Goal: Information Seeking & Learning: Learn about a topic

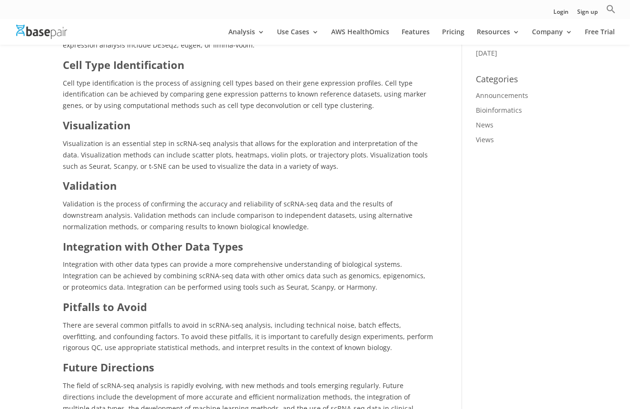
click at [143, 118] on h3 "Visualization" at bounding box center [248, 128] width 371 height 20
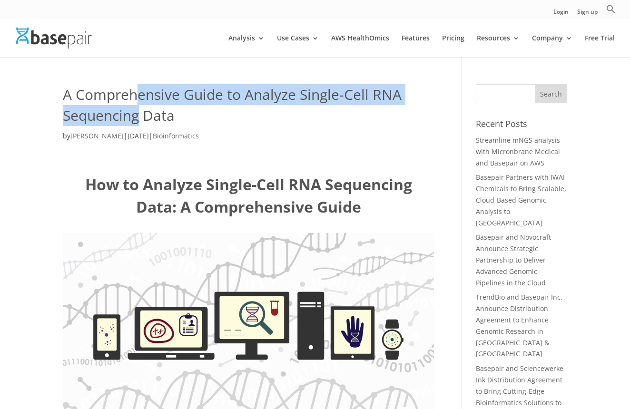
drag, startPoint x: 138, startPoint y: 99, endPoint x: 137, endPoint y: 107, distance: 7.6
click at [137, 107] on h1 "A Comprehensive Guide to Analyze Single-Cell RNA Sequencing Data" at bounding box center [248, 107] width 371 height 46
drag, startPoint x: 149, startPoint y: 113, endPoint x: 148, endPoint y: 99, distance: 13.8
click at [148, 99] on h1 "A Comprehensive Guide to Analyze Single-Cell RNA Sequencing Data" at bounding box center [248, 107] width 371 height 46
drag, startPoint x: 137, startPoint y: 98, endPoint x: 137, endPoint y: 114, distance: 15.7
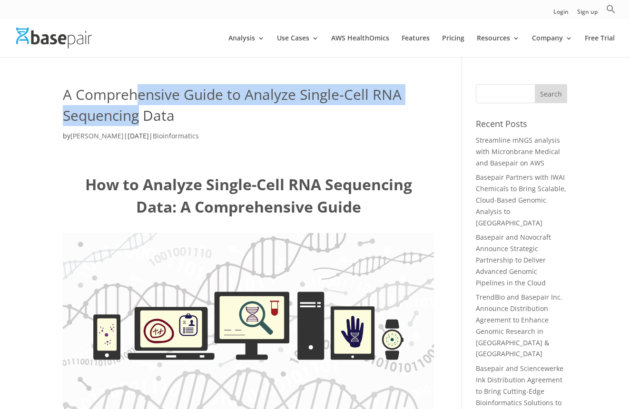
click at [137, 114] on h1 "A Comprehensive Guide to Analyze Single-Cell RNA Sequencing Data" at bounding box center [248, 107] width 371 height 46
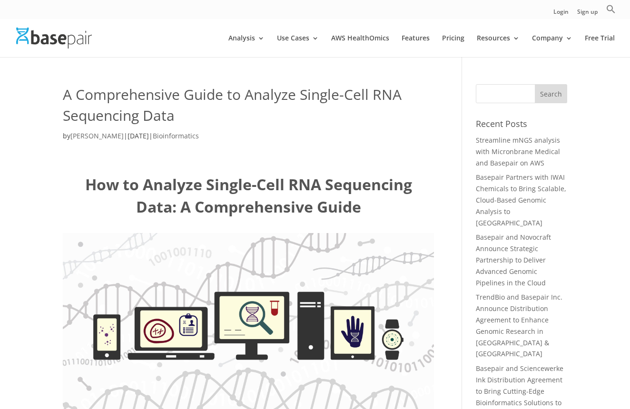
drag, startPoint x: 153, startPoint y: 116, endPoint x: 153, endPoint y: 96, distance: 20.0
click at [153, 98] on h1 "A Comprehensive Guide to Analyze Single-Cell RNA Sequencing Data" at bounding box center [248, 107] width 371 height 46
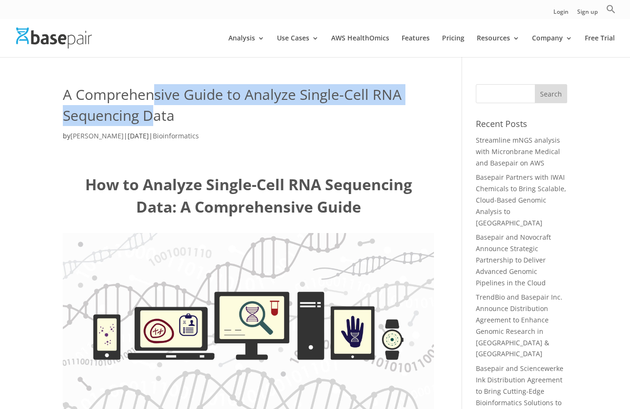
drag, startPoint x: 153, startPoint y: 96, endPoint x: 153, endPoint y: 114, distance: 18.6
click at [153, 114] on h1 "A Comprehensive Guide to Analyze Single-Cell RNA Sequencing Data" at bounding box center [248, 107] width 371 height 46
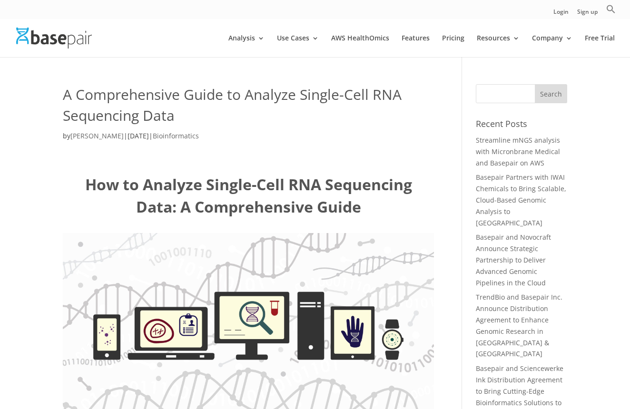
drag, startPoint x: 153, startPoint y: 114, endPoint x: 153, endPoint y: 96, distance: 18.6
click at [153, 108] on h1 "A Comprehensive Guide to Analyze Single-Cell RNA Sequencing Data" at bounding box center [248, 107] width 371 height 46
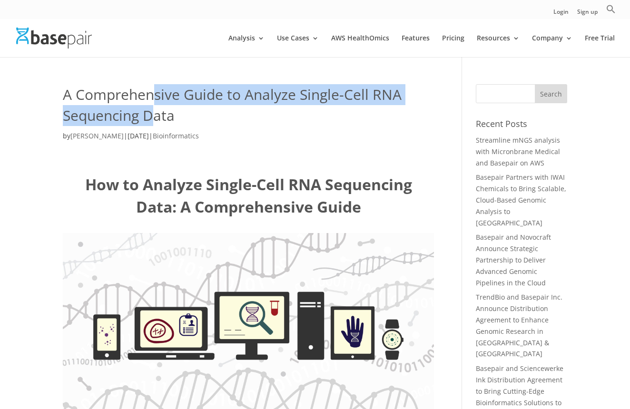
drag, startPoint x: 153, startPoint y: 96, endPoint x: 153, endPoint y: 121, distance: 25.7
click at [153, 121] on h1 "A Comprehensive Guide to Analyze Single-Cell RNA Sequencing Data" at bounding box center [248, 107] width 371 height 46
click at [153, 122] on h1 "A Comprehensive Guide to Analyze Single-Cell RNA Sequencing Data" at bounding box center [248, 107] width 371 height 46
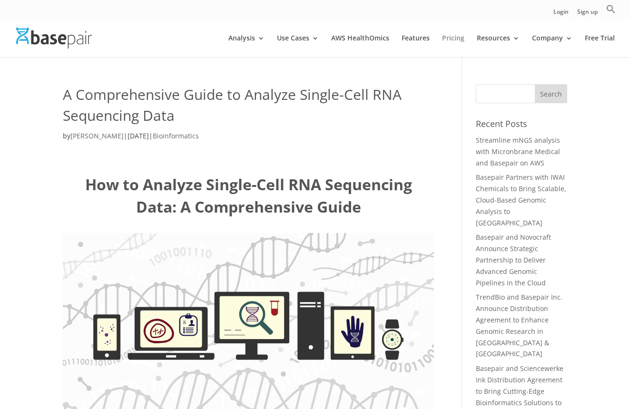
click at [464, 38] on link "Pricing" at bounding box center [453, 46] width 22 height 22
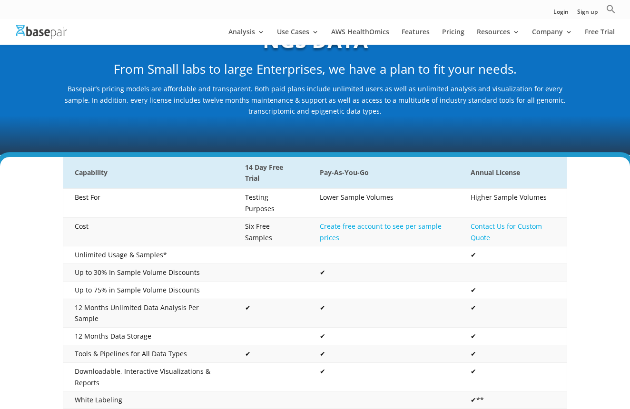
scroll to position [137, 0]
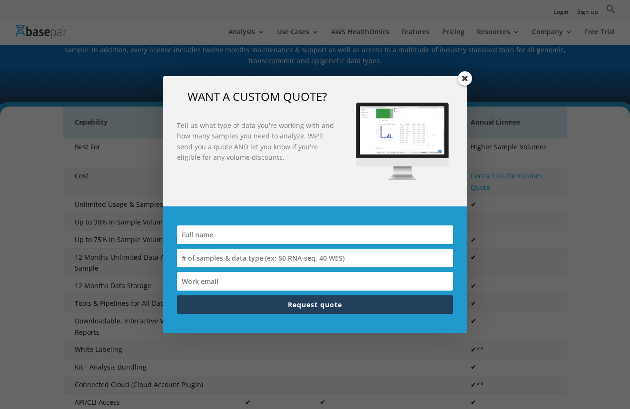
click at [470, 82] on span at bounding box center [465, 78] width 14 height 14
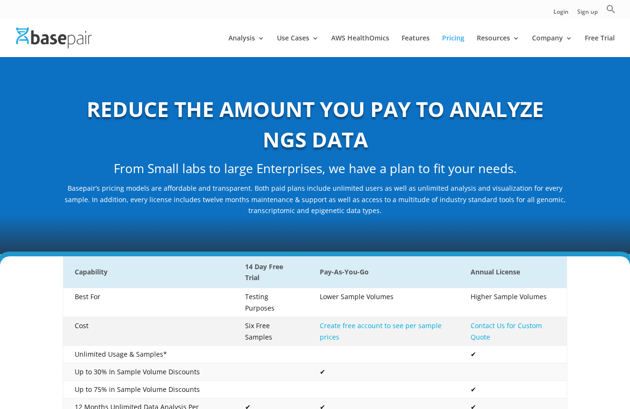
scroll to position [0, 0]
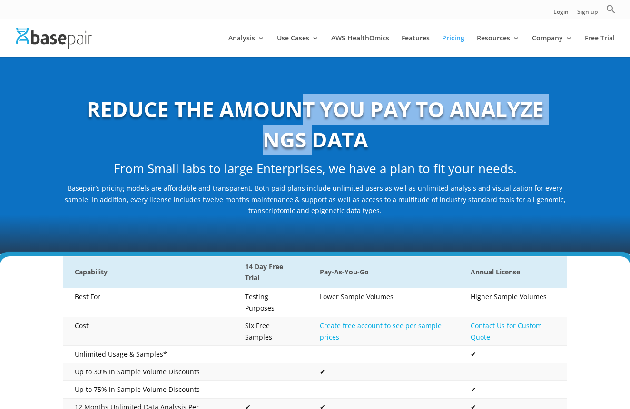
drag, startPoint x: 309, startPoint y: 138, endPoint x: 306, endPoint y: 113, distance: 25.8
click at [306, 113] on b "REDUCE THE AMOUNT YOU PAY TO ANALYZE NGS DATA" at bounding box center [315, 124] width 457 height 59
drag, startPoint x: 298, startPoint y: 113, endPoint x: 298, endPoint y: 129, distance: 16.7
click at [298, 129] on b "REDUCE THE AMOUNT YOU PAY TO ANALYZE NGS DATA" at bounding box center [315, 124] width 457 height 59
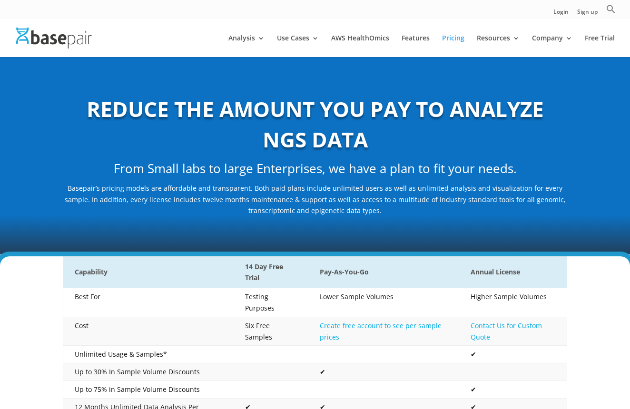
drag, startPoint x: 315, startPoint y: 136, endPoint x: 315, endPoint y: 120, distance: 15.7
click at [315, 121] on b "REDUCE THE AMOUNT YOU PAY TO ANALYZE NGS DATA" at bounding box center [315, 124] width 457 height 59
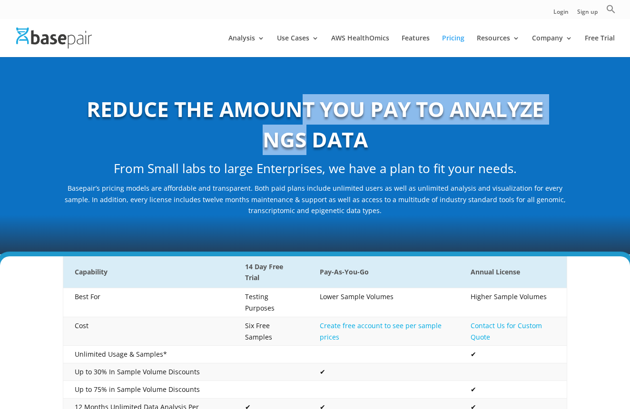
drag, startPoint x: 306, startPoint y: 116, endPoint x: 307, endPoint y: 136, distance: 20.5
click at [307, 136] on b "REDUCE THE AMOUNT YOU PAY TO ANALYZE NGS DATA" at bounding box center [315, 124] width 457 height 59
click at [307, 137] on b "REDUCE THE AMOUNT YOU PAY TO ANALYZE NGS DATA" at bounding box center [315, 124] width 457 height 59
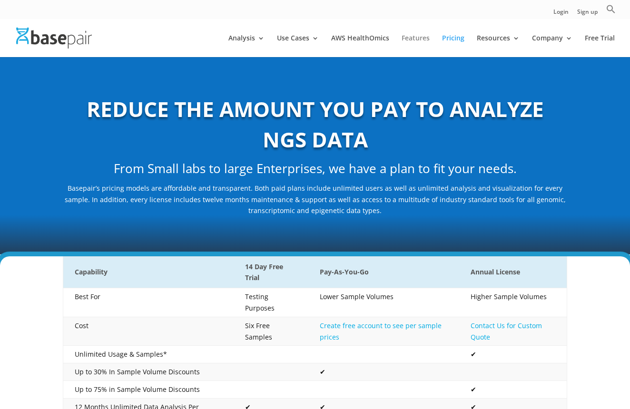
click at [421, 38] on link "Features" at bounding box center [416, 46] width 28 height 22
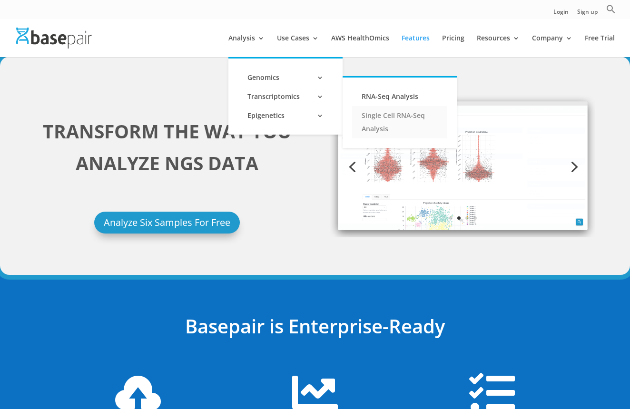
click at [398, 120] on link "Single Cell RNA-Seq Analysis" at bounding box center [399, 122] width 95 height 32
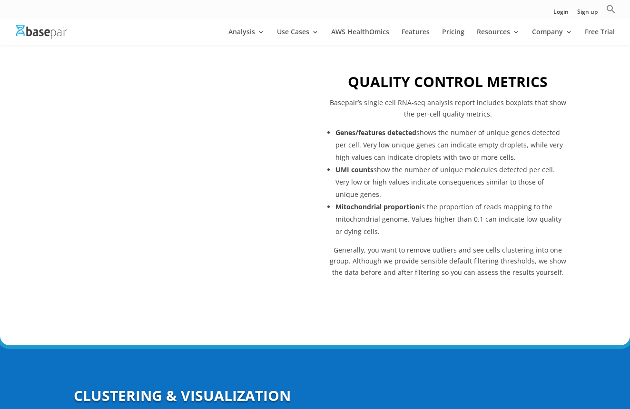
scroll to position [451, 0]
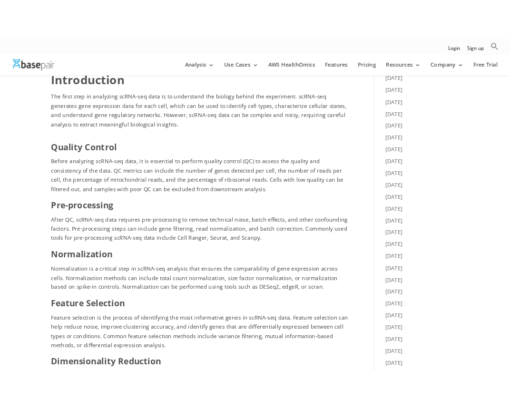
scroll to position [513, 0]
